Goal: Task Accomplishment & Management: Manage account settings

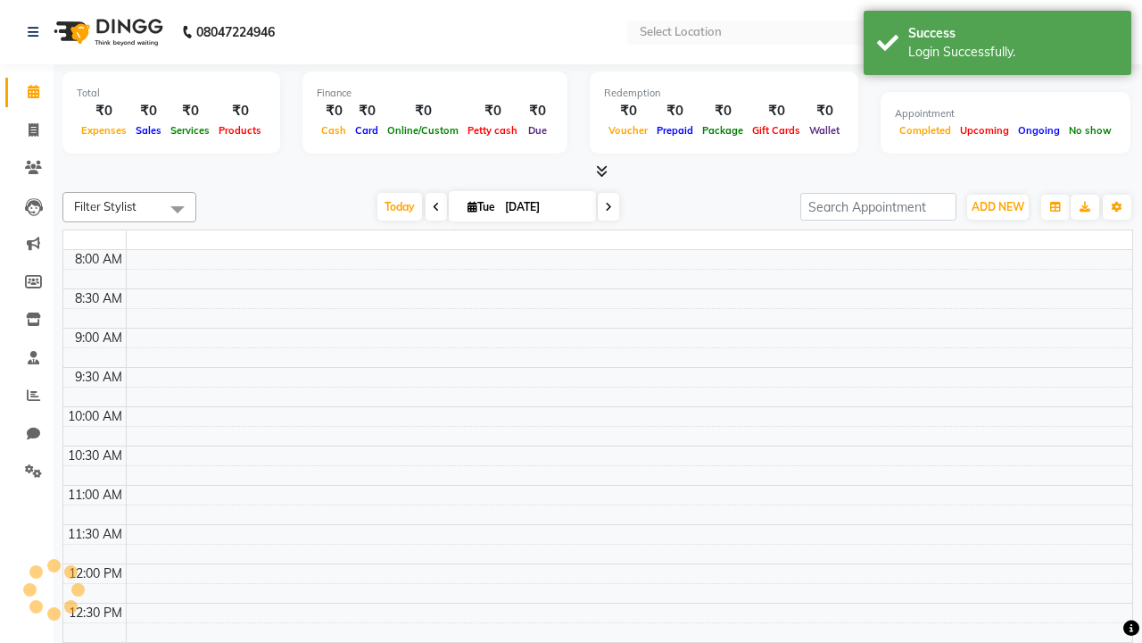
select select "en"
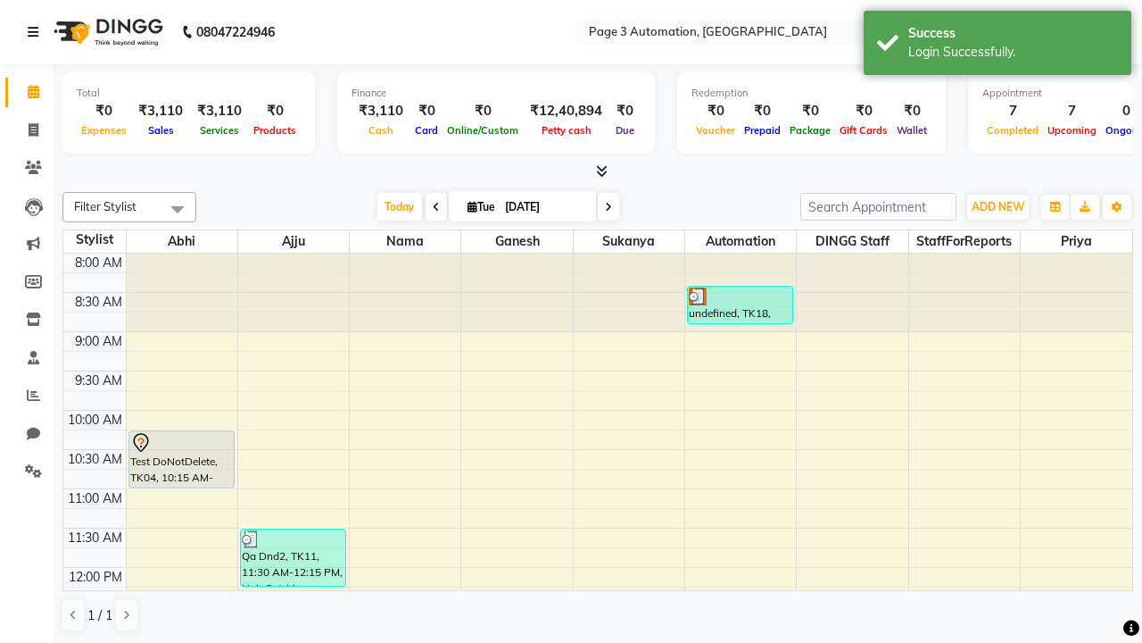
click at [37, 32] on icon at bounding box center [33, 32] width 11 height 12
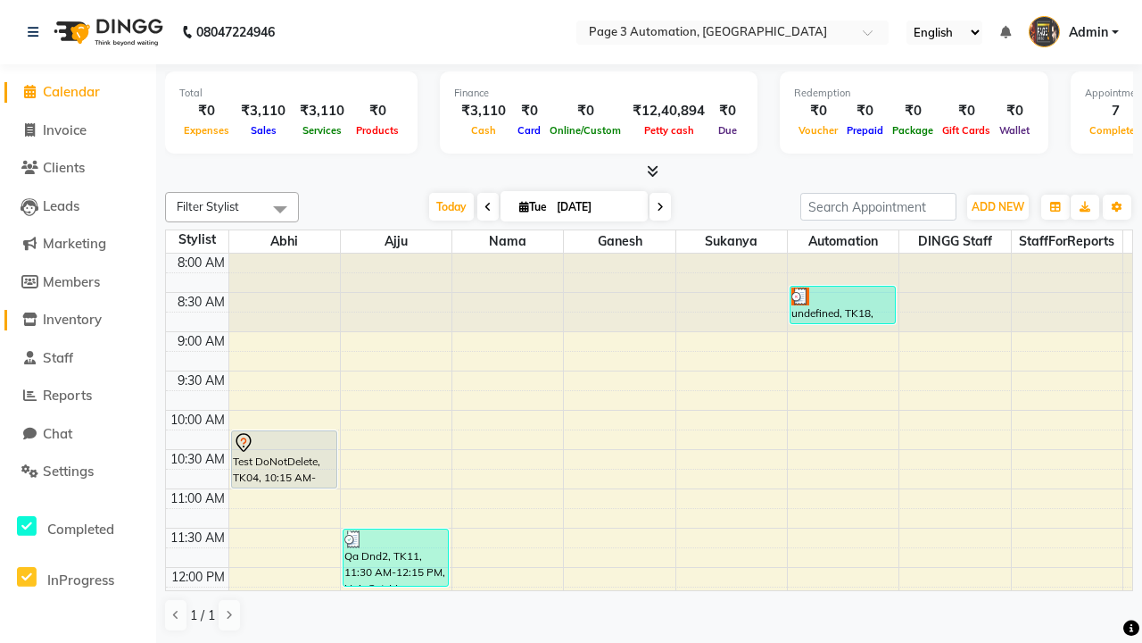
click at [78, 320] on span "Inventory" at bounding box center [72, 319] width 59 height 17
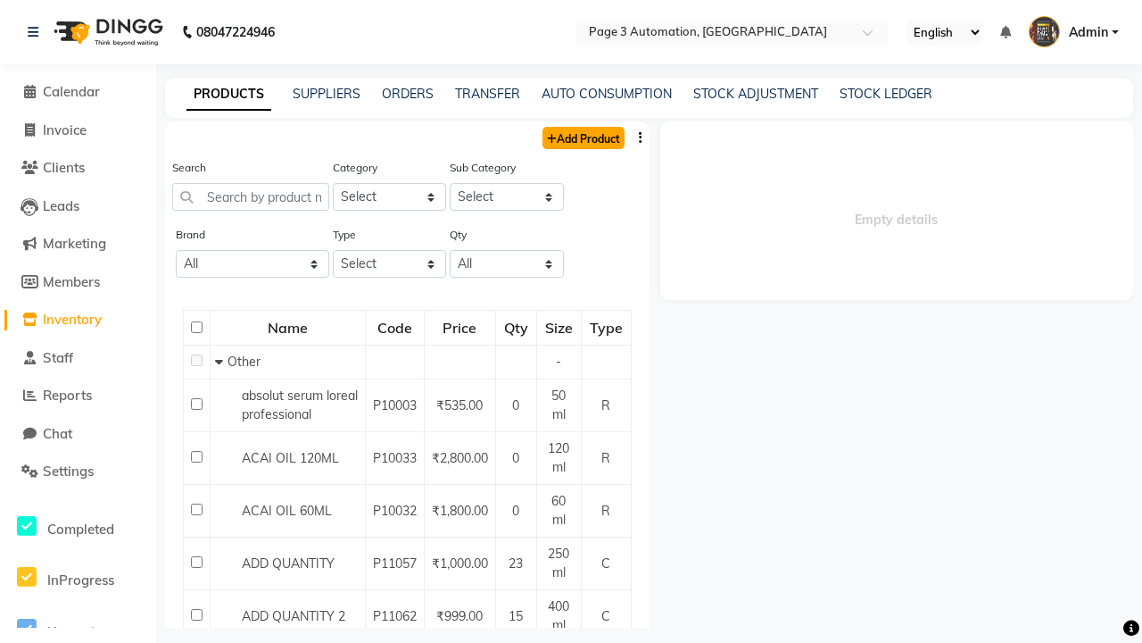
click at [582, 137] on link "Add Product" at bounding box center [584, 138] width 82 height 22
select select "true"
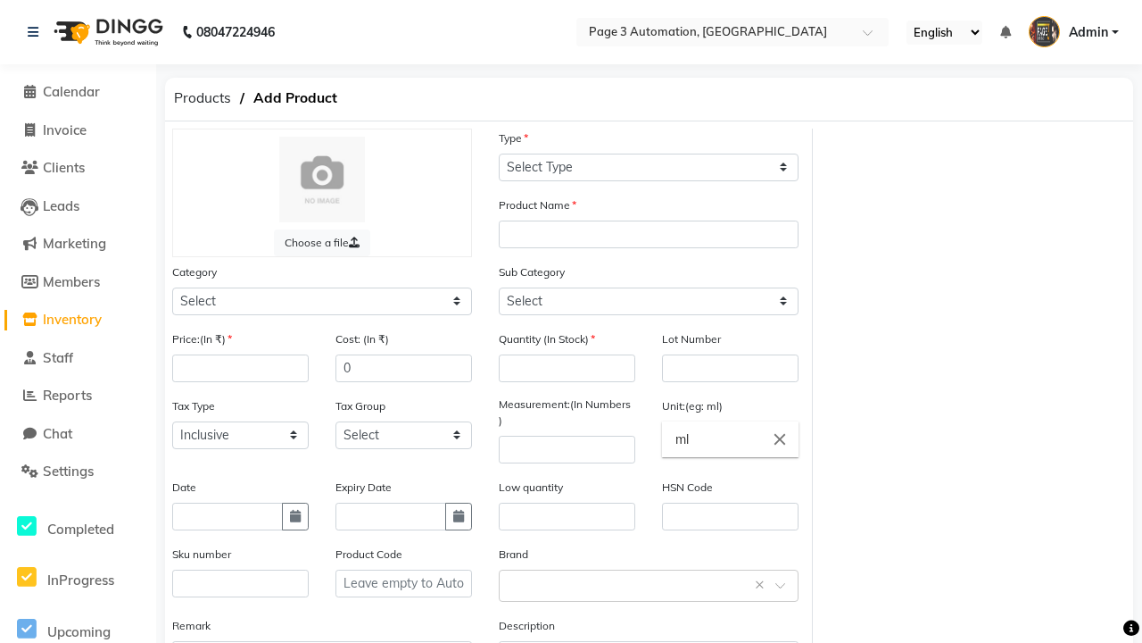
select select "C"
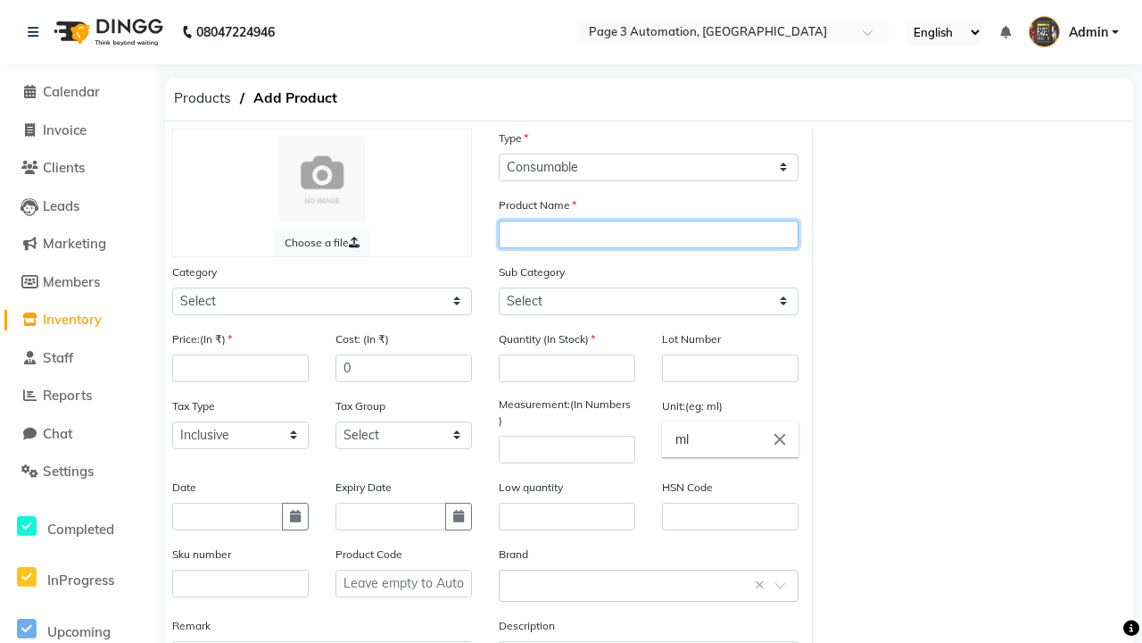
type input "Automation Product SgK4B"
select select "1000"
type input "Automation Product SgK4B"
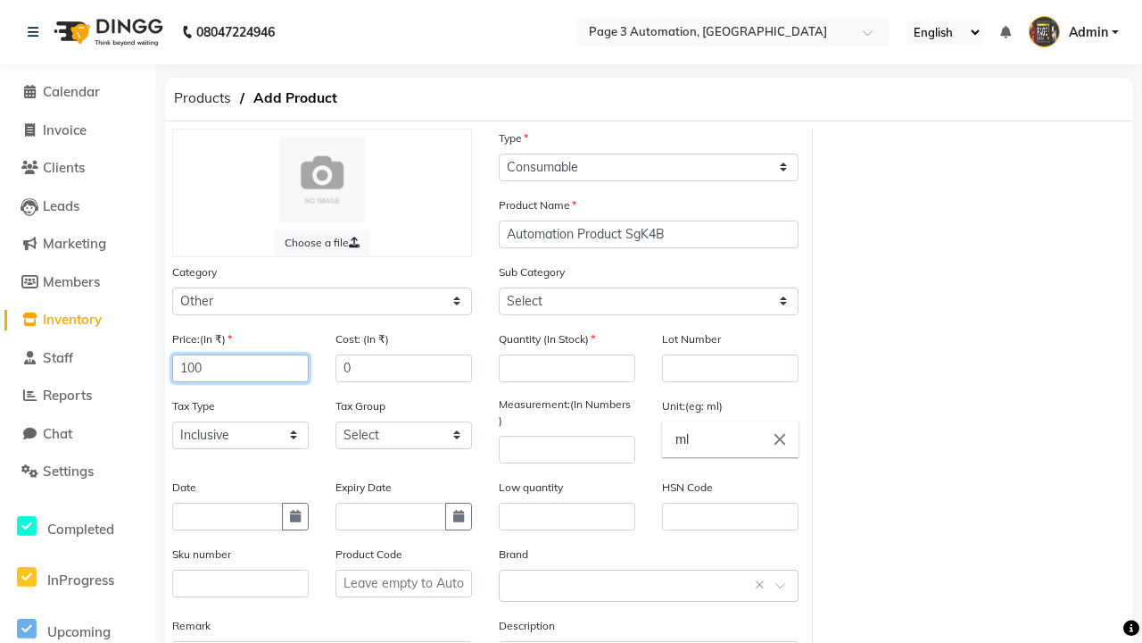
type input "100"
type input "150"
type input "100"
select select "1002"
type input "1000"
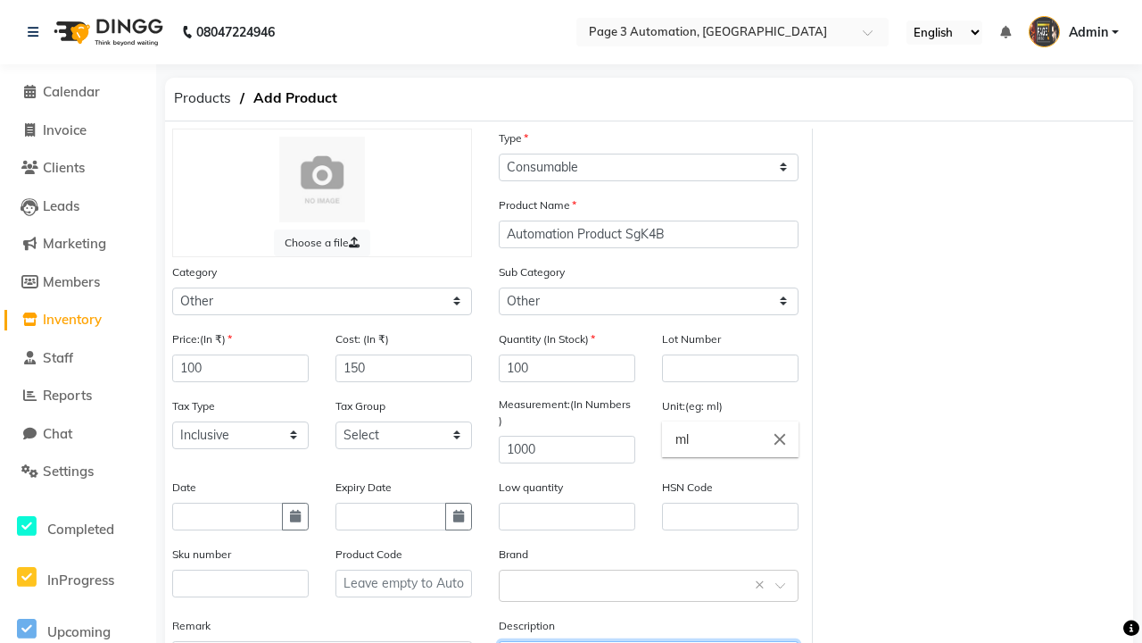
type textarea "This Product is Created by Automation"
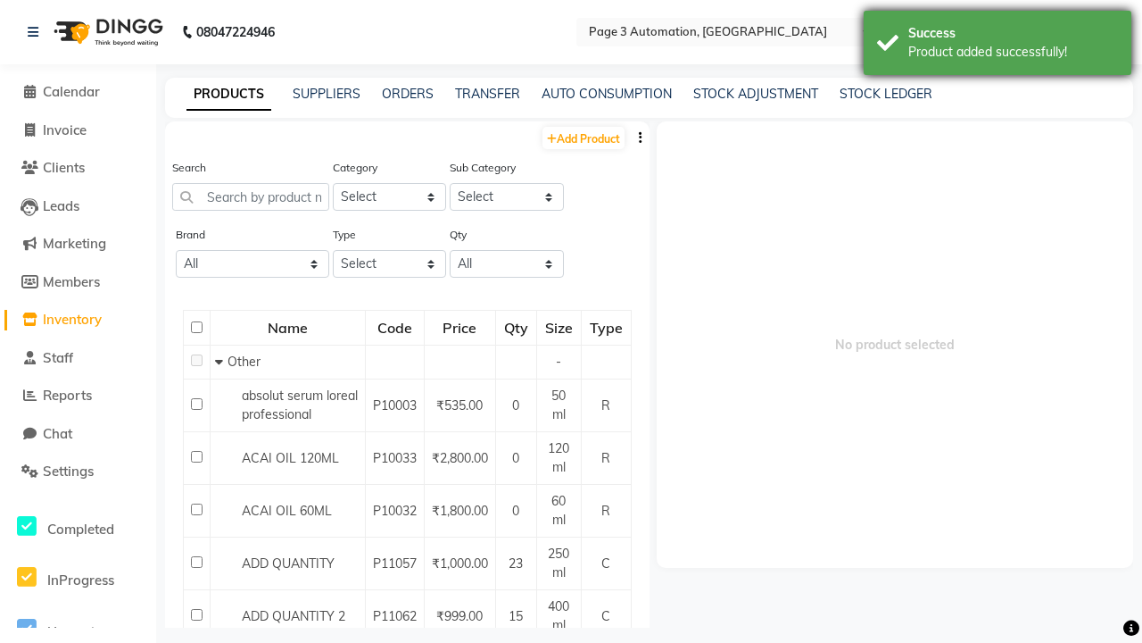
click at [998, 46] on div "Product added successfully!" at bounding box center [1014, 52] width 210 height 19
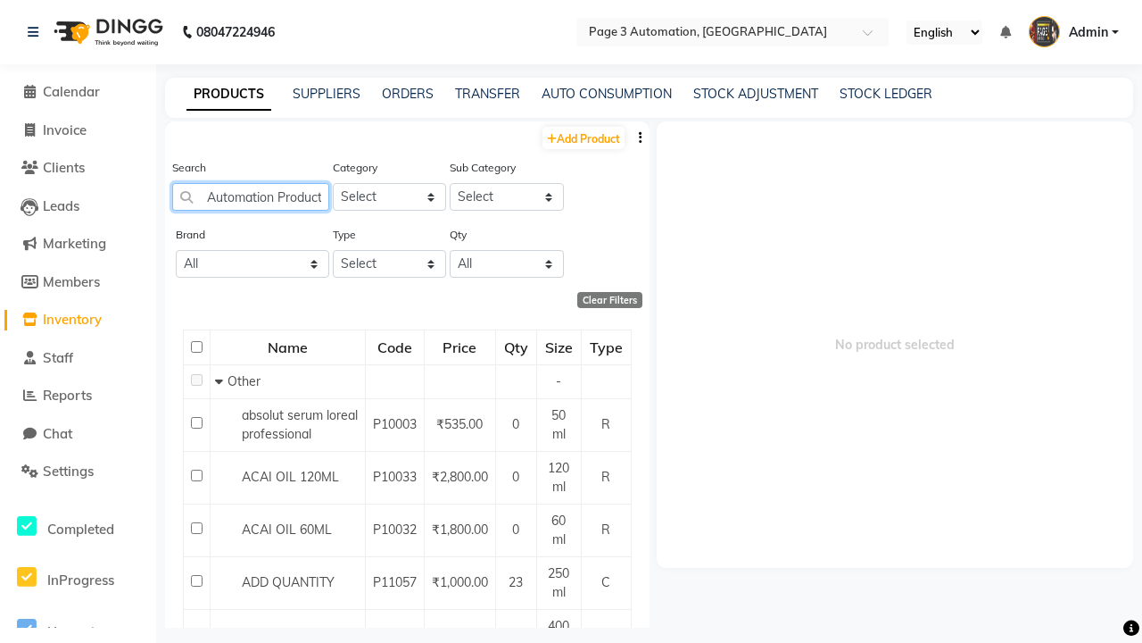
type input "Automation Product SgK4B"
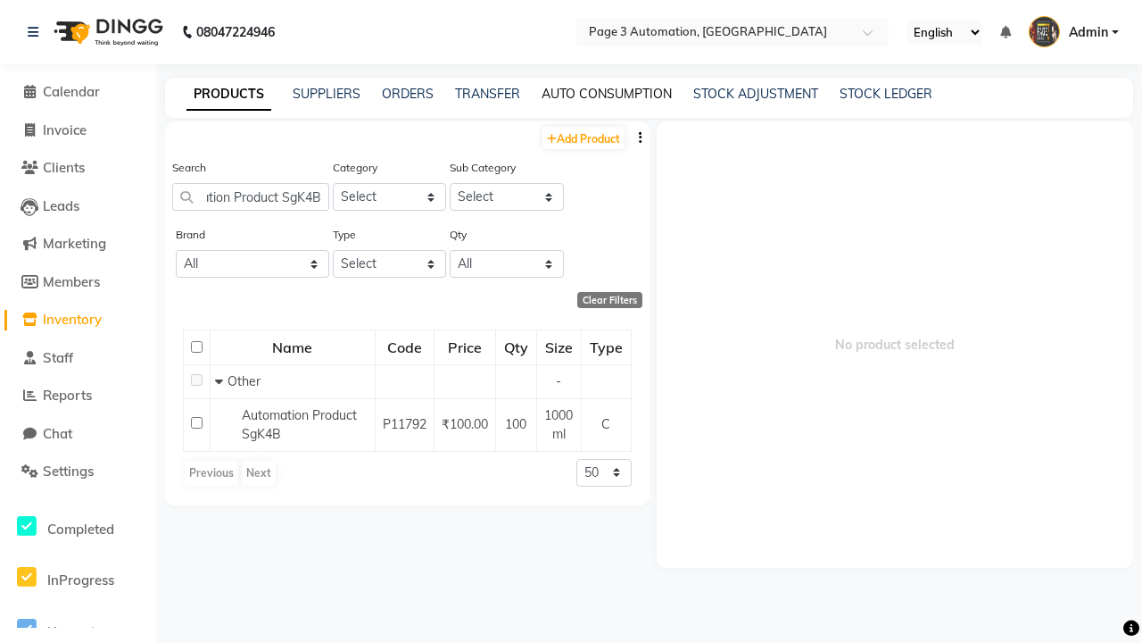
click at [607, 94] on link "AUTO CONSUMPTION" at bounding box center [607, 94] width 130 height 16
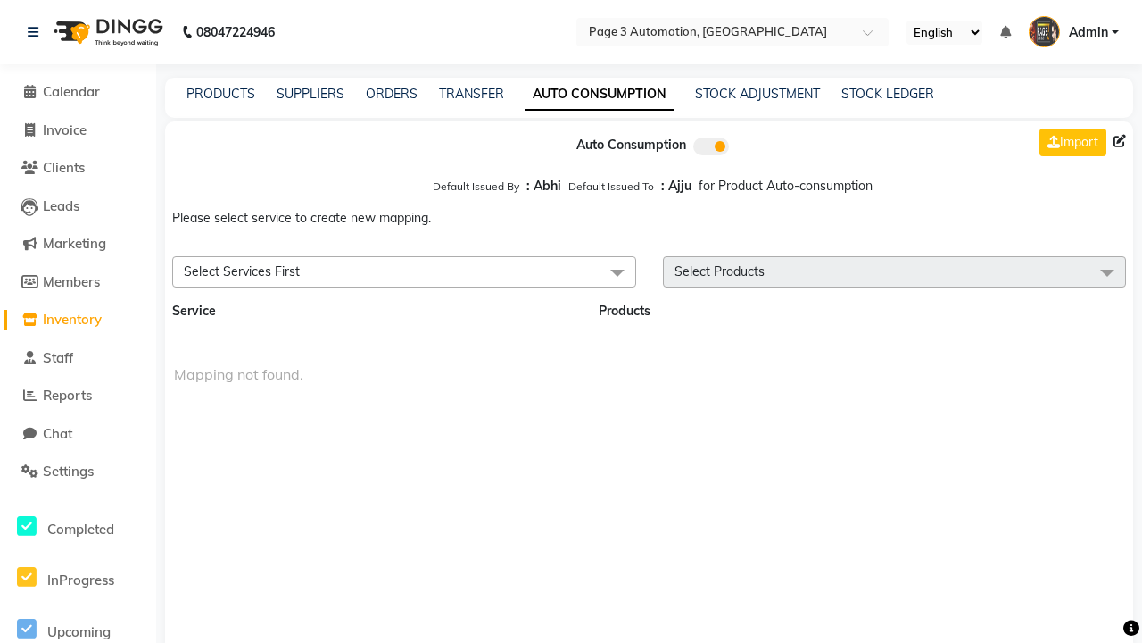
click at [403, 271] on span "Select Services First" at bounding box center [404, 271] width 464 height 31
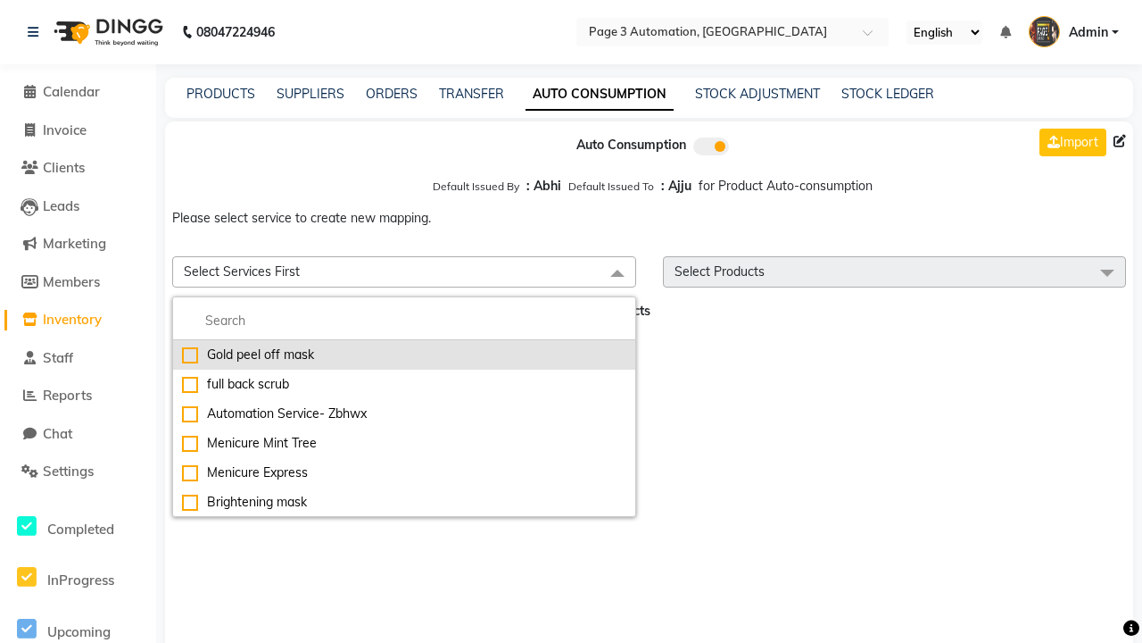
click at [403, 354] on div "Gold peel off mask" at bounding box center [404, 354] width 444 height 19
checkbox input "true"
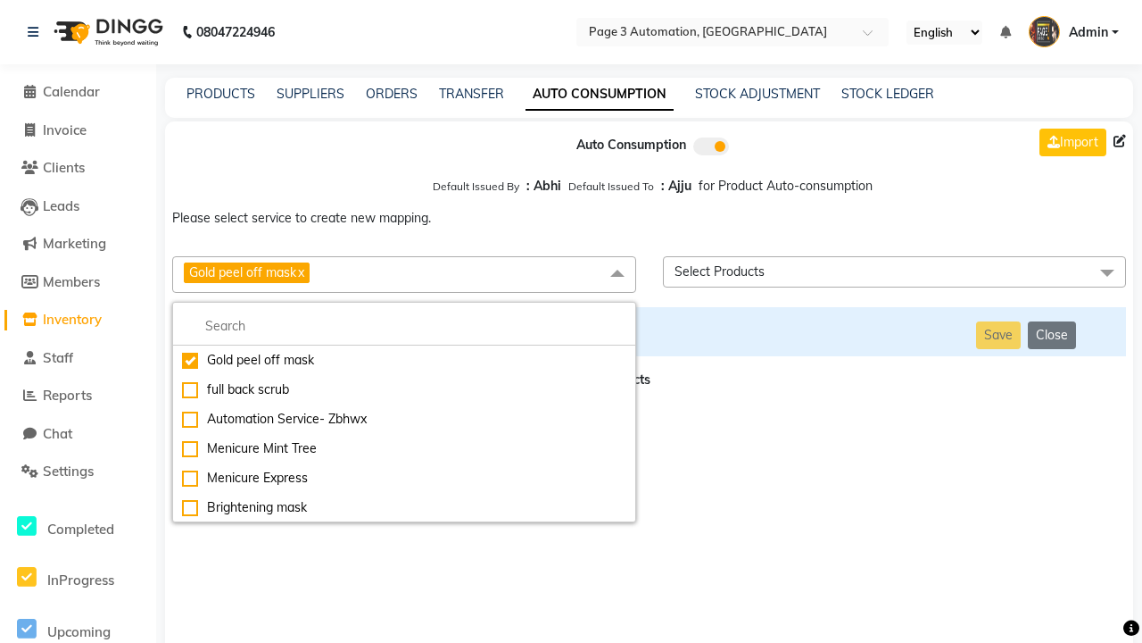
click at [894, 271] on span "Select Products" at bounding box center [895, 271] width 464 height 31
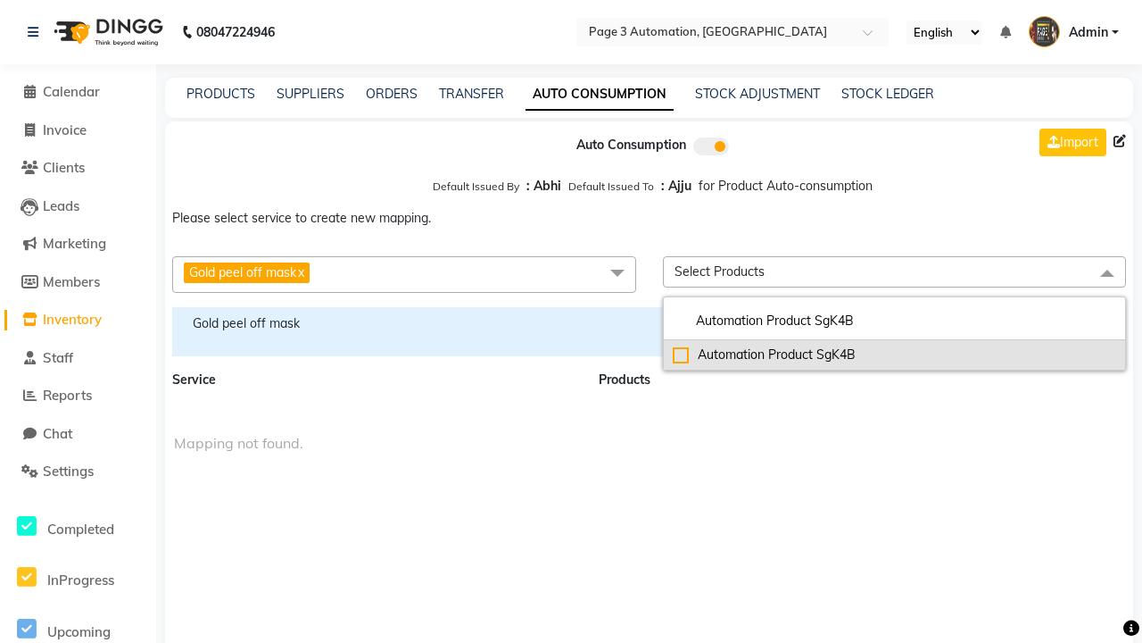
type input "Automation Product SgK4B"
click at [894, 354] on div "Automation Product SgK4B" at bounding box center [895, 354] width 444 height 19
checkbox input "true"
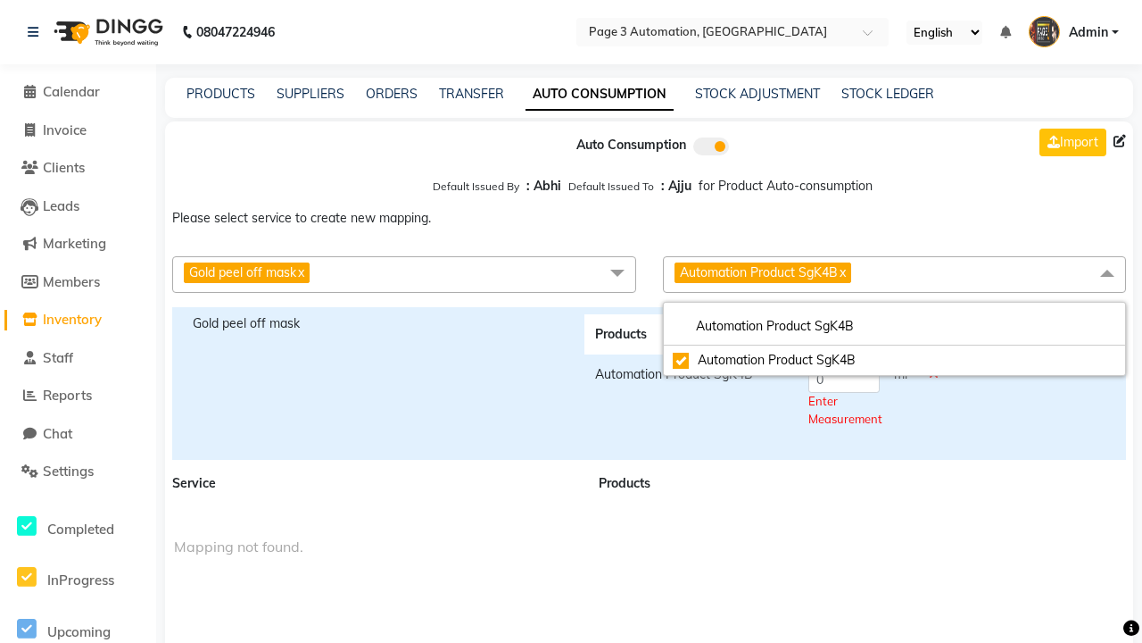
click at [894, 274] on span "Automation Product SgK4B x" at bounding box center [895, 274] width 464 height 37
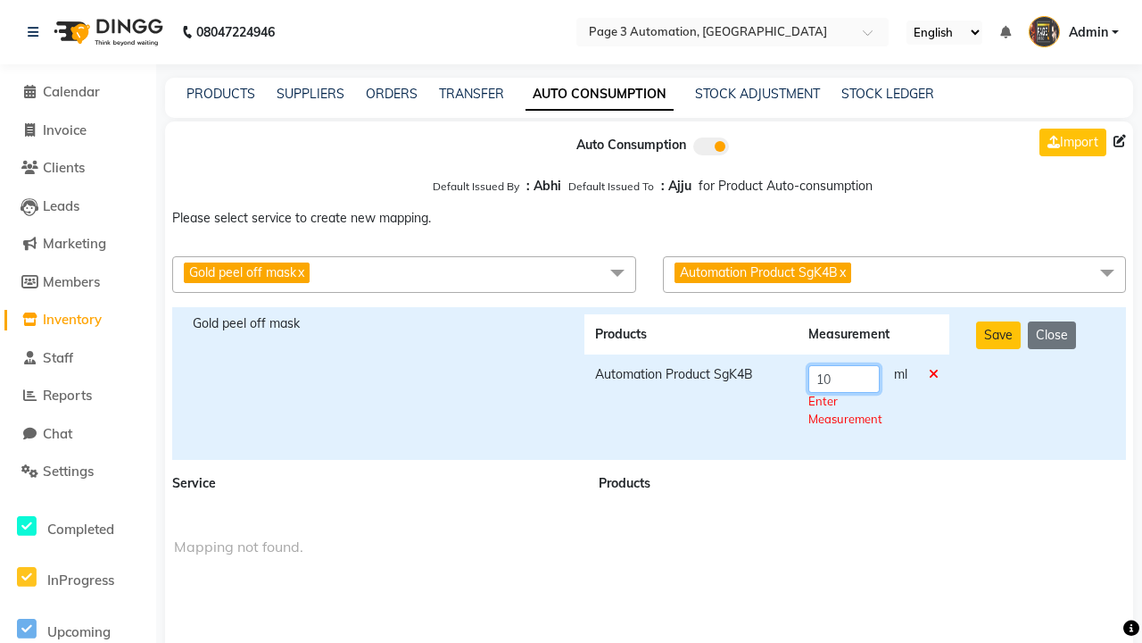
type input "10"
click at [1041, 383] on div "Save Close" at bounding box center [1041, 383] width 157 height 138
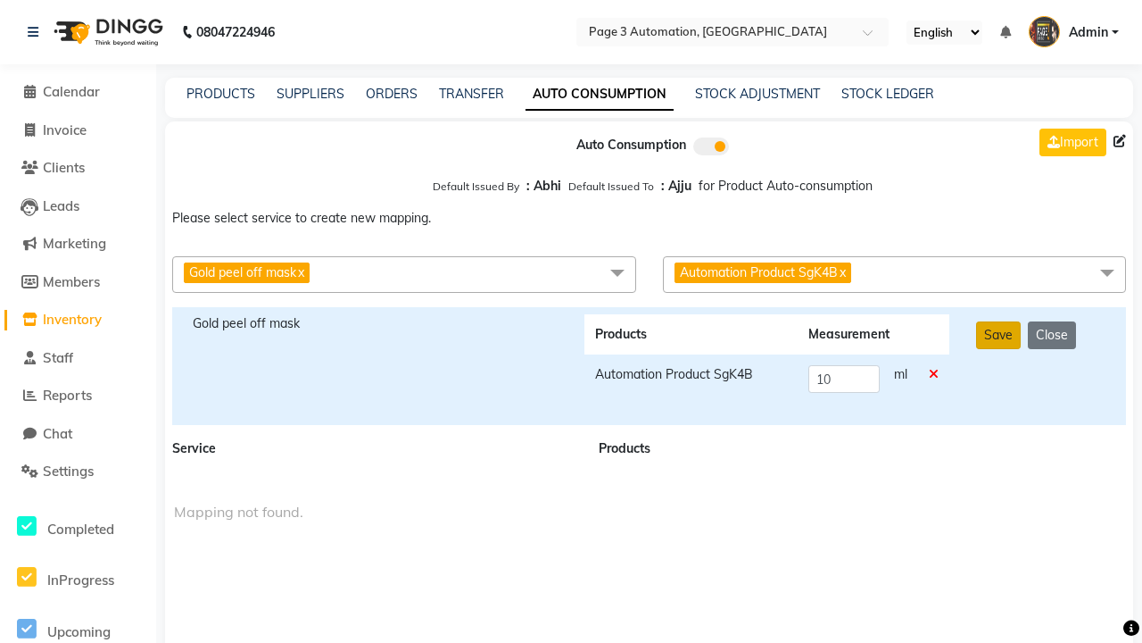
click at [998, 335] on button "Save" at bounding box center [998, 335] width 45 height 28
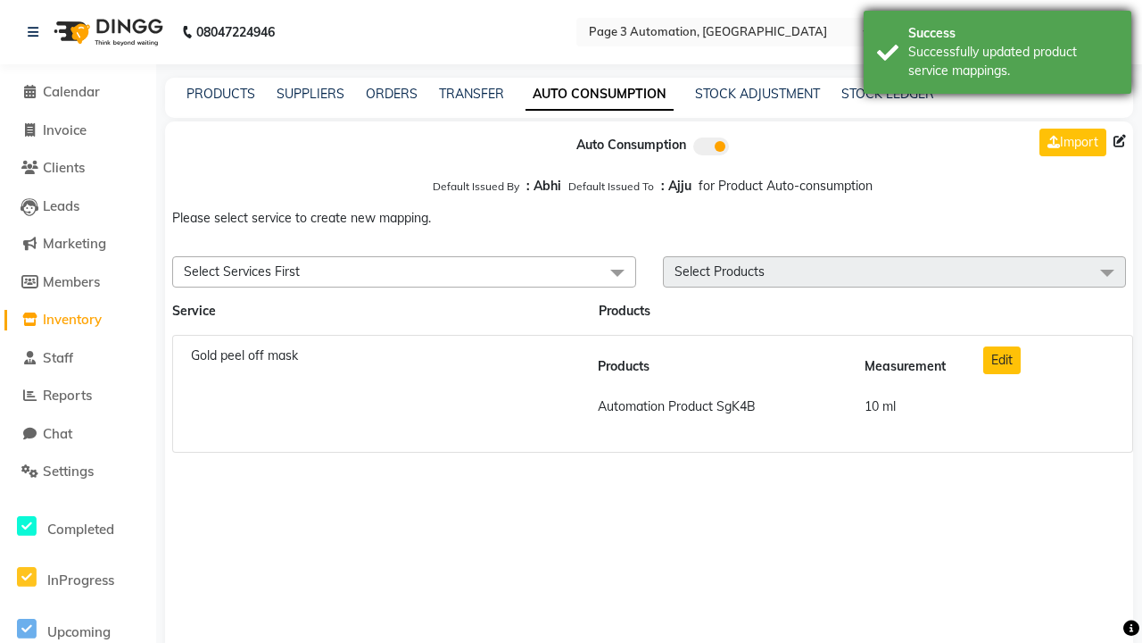
click at [998, 54] on div "Successfully updated product service mappings." at bounding box center [1014, 61] width 210 height 37
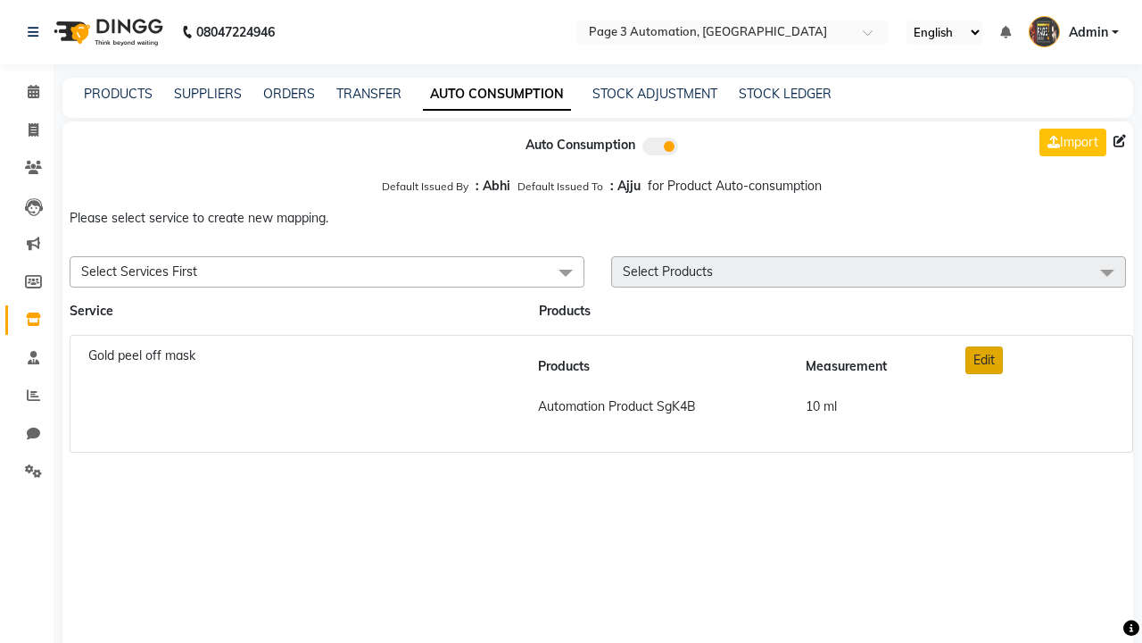
click at [984, 360] on button "Edit" at bounding box center [984, 360] width 37 height 28
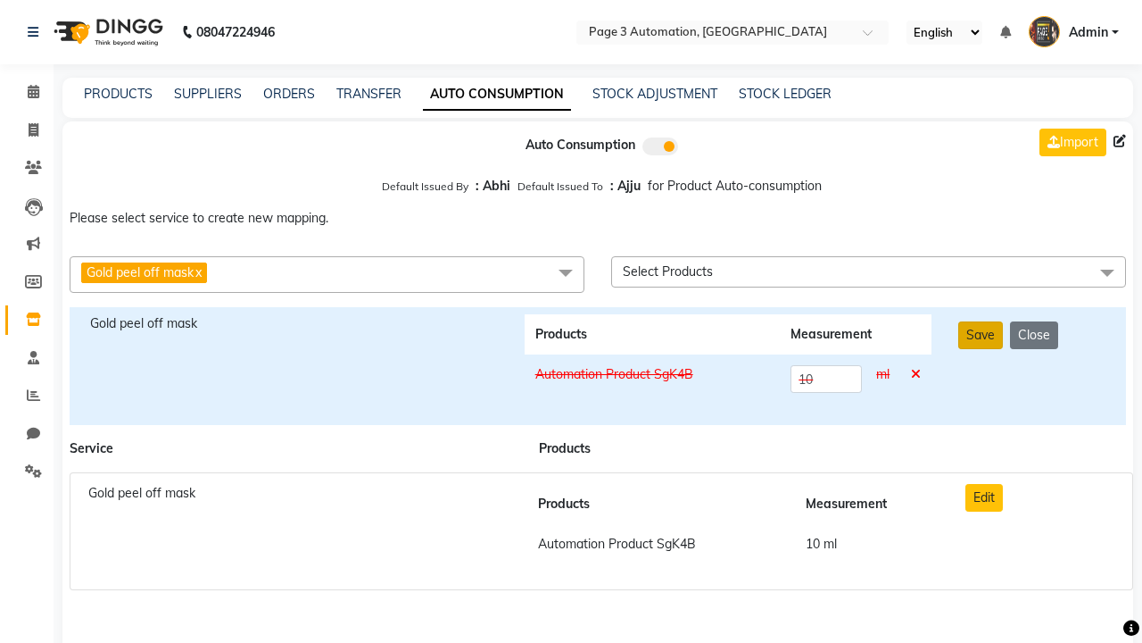
click at [981, 335] on button "Save" at bounding box center [981, 335] width 45 height 28
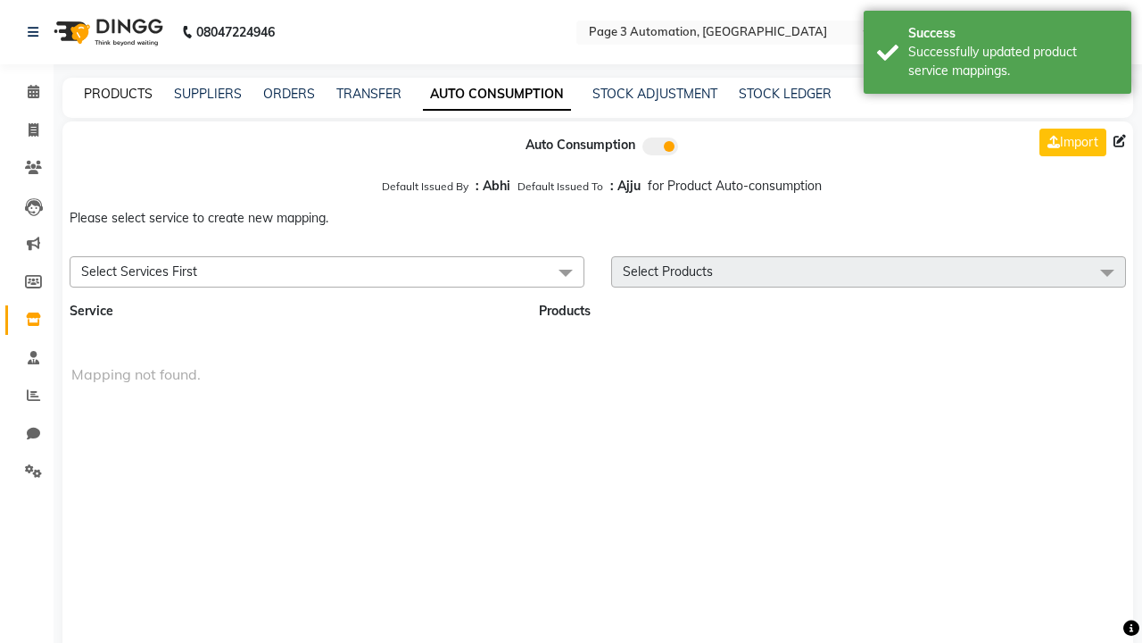
click at [998, 54] on div "Successfully updated product service mappings." at bounding box center [1014, 61] width 210 height 37
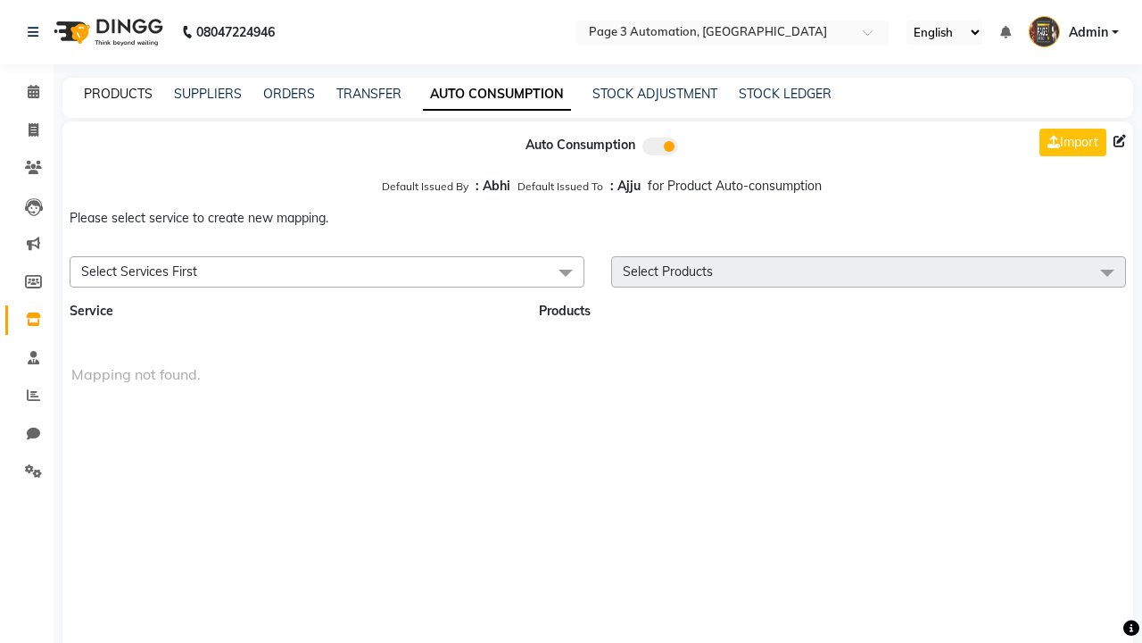
click at [118, 94] on link "PRODUCTS" at bounding box center [118, 94] width 69 height 16
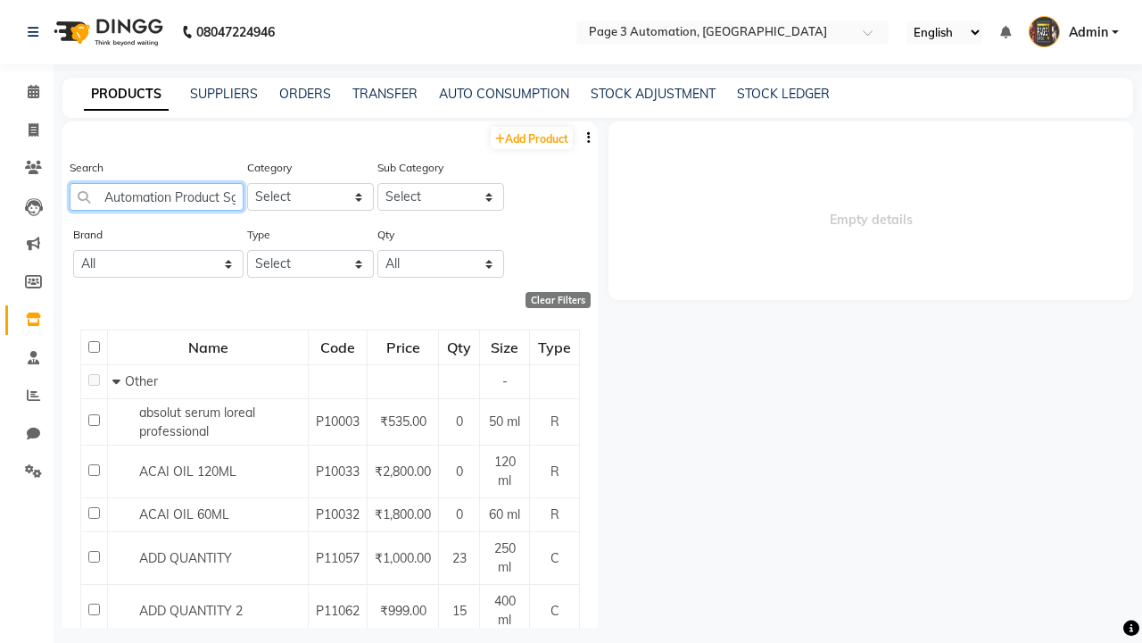
scroll to position [0, 27]
type input "Automation Product SgK4B"
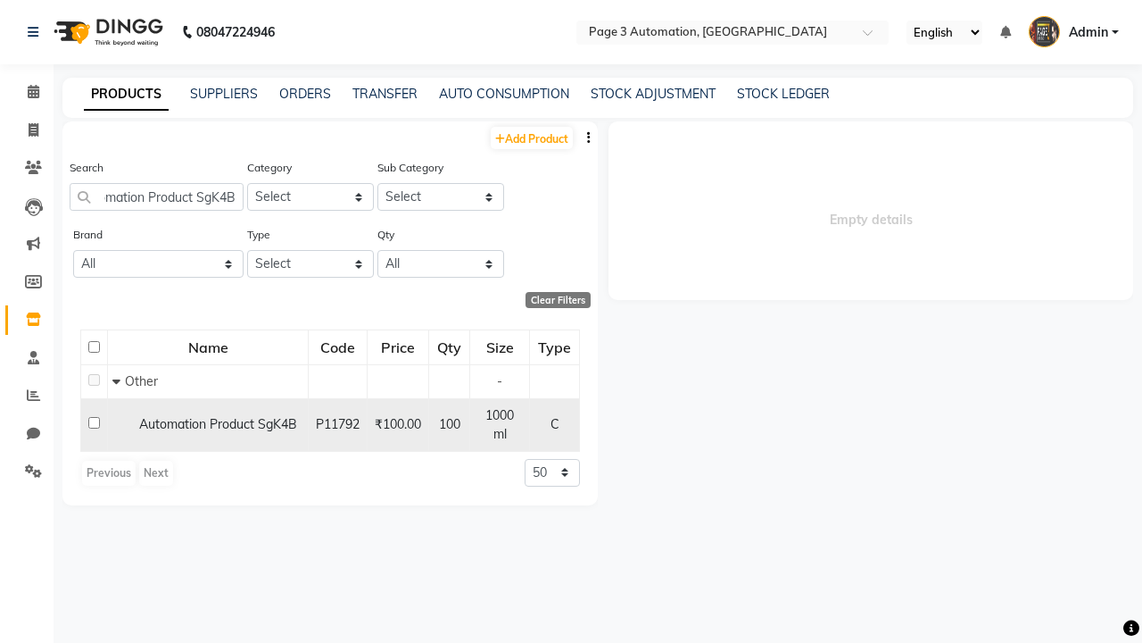
click at [94, 417] on input "checkbox" at bounding box center [94, 423] width 12 height 12
checkbox input "true"
